Goal: Task Accomplishment & Management: Complete application form

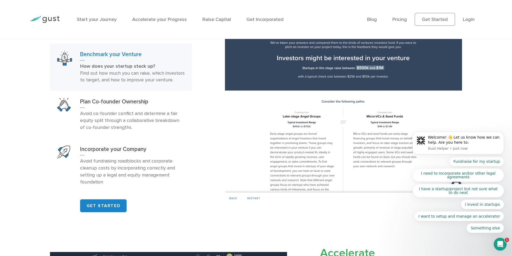
scroll to position [350, 0]
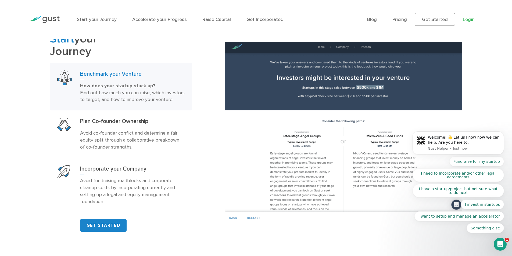
click at [471, 19] on link "Login" at bounding box center [469, 20] width 12 height 6
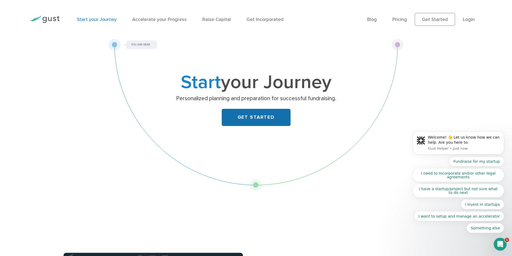
click at [246, 120] on link "GET STARTED" at bounding box center [256, 117] width 69 height 17
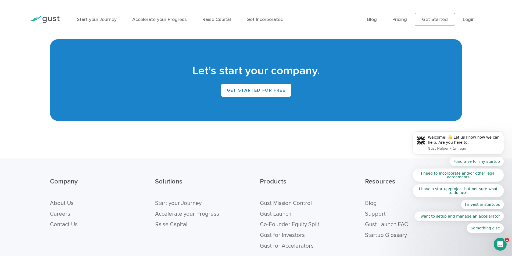
scroll to position [2287, 0]
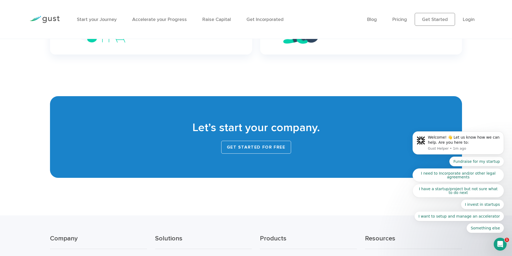
click at [284, 145] on link "Get Started for Free" at bounding box center [256, 147] width 70 height 13
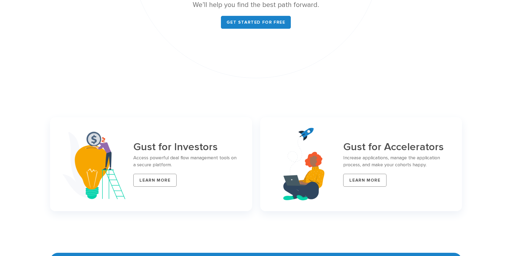
scroll to position [2288, 0]
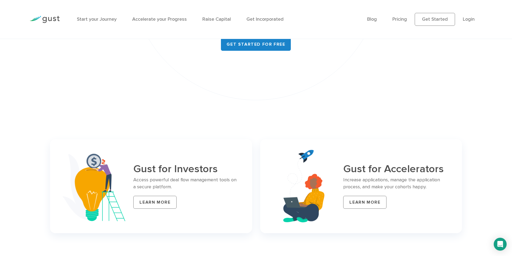
drag, startPoint x: 427, startPoint y: 177, endPoint x: 433, endPoint y: 176, distance: 5.5
click at [433, 177] on p "Increase applications, manage the application process, and make your cohorts ha…" at bounding box center [396, 184] width 106 height 14
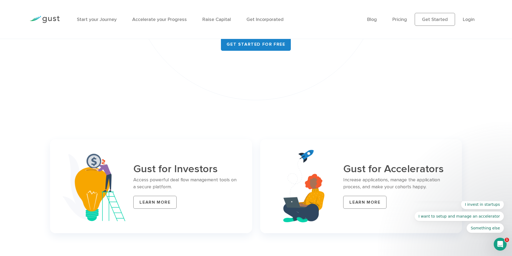
scroll to position [0, 0]
